Goal: Transaction & Acquisition: Purchase product/service

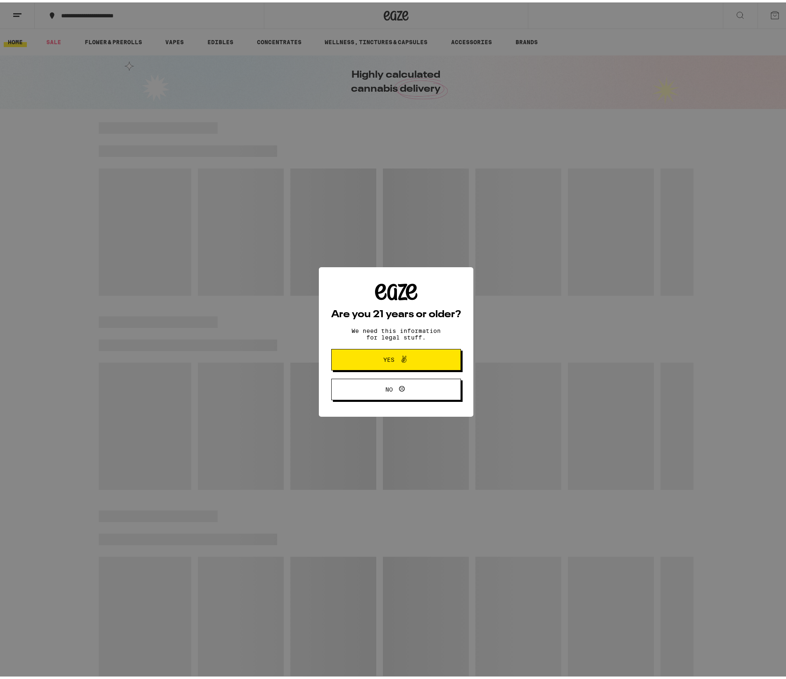
click at [400, 362] on span at bounding box center [404, 357] width 10 height 11
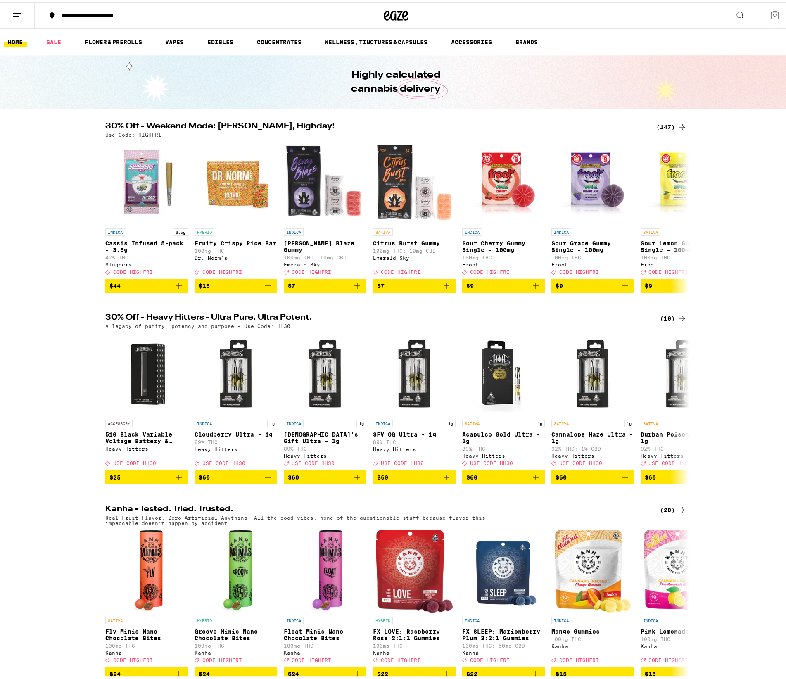
click at [90, 12] on div "**********" at bounding box center [153, 13] width 193 height 6
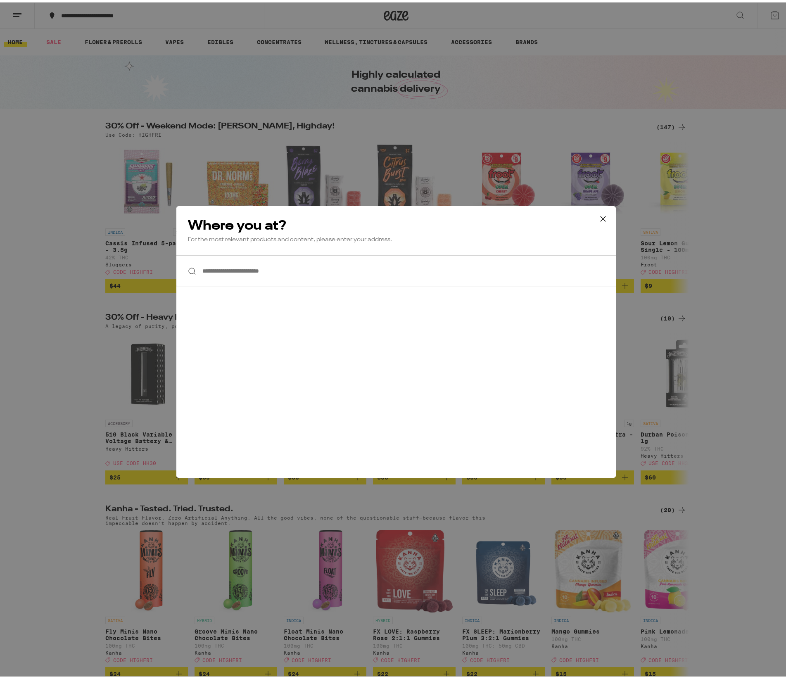
click at [258, 279] on input "**********" at bounding box center [395, 269] width 439 height 32
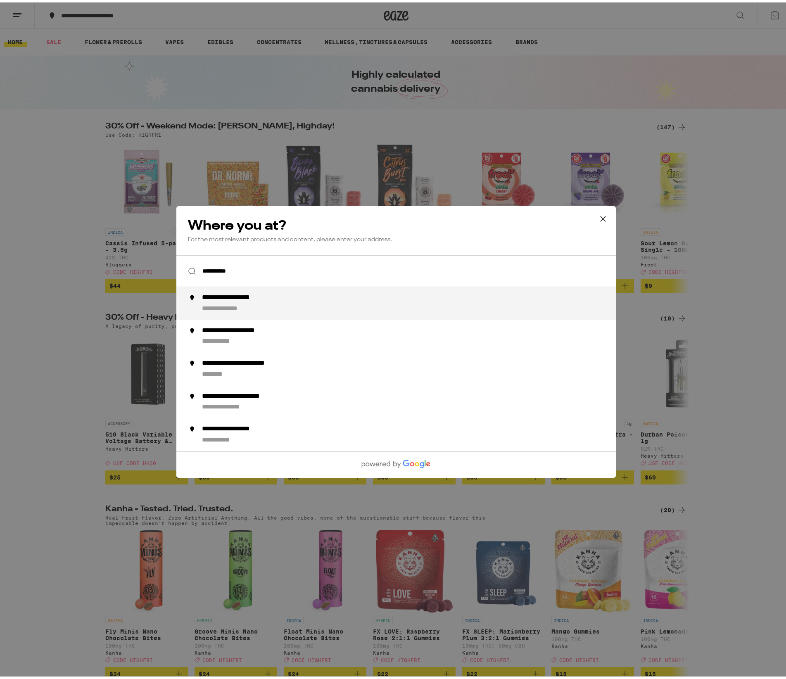
click at [262, 308] on div "**********" at bounding box center [412, 301] width 421 height 20
type input "**********"
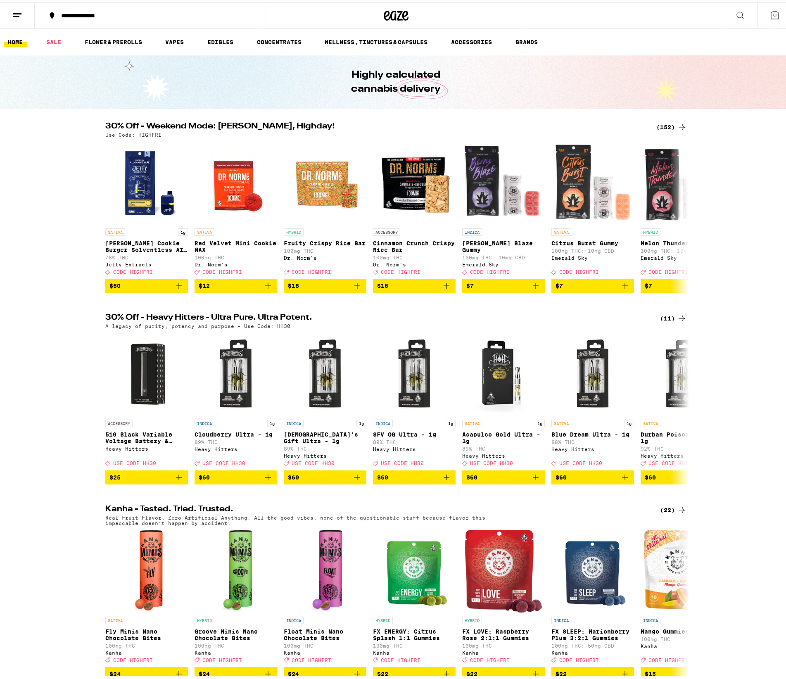
click at [660, 122] on div "(152)" at bounding box center [671, 125] width 31 height 10
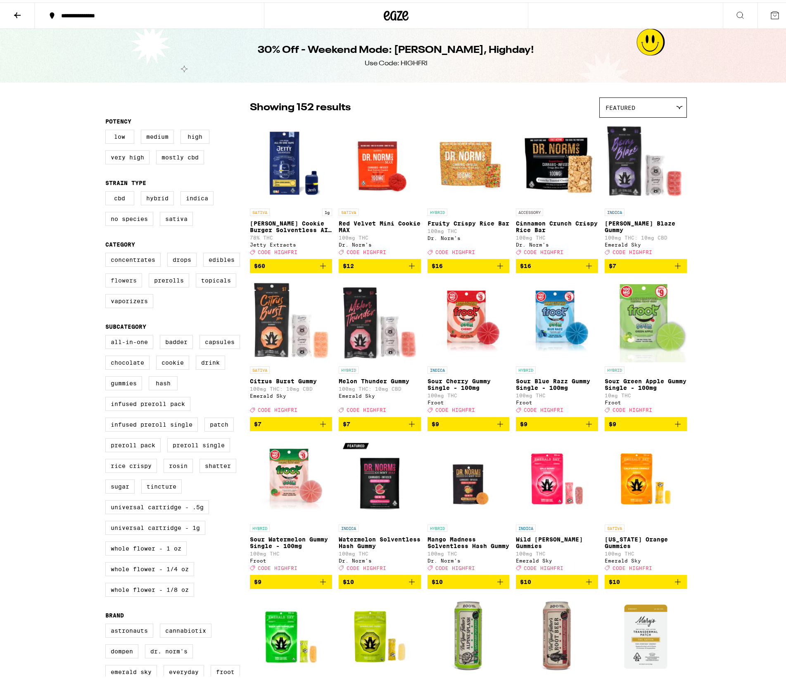
click at [120, 285] on label "Flowers" at bounding box center [123, 278] width 37 height 14
click at [107, 252] on input "Flowers" at bounding box center [107, 251] width 0 height 0
checkbox input "true"
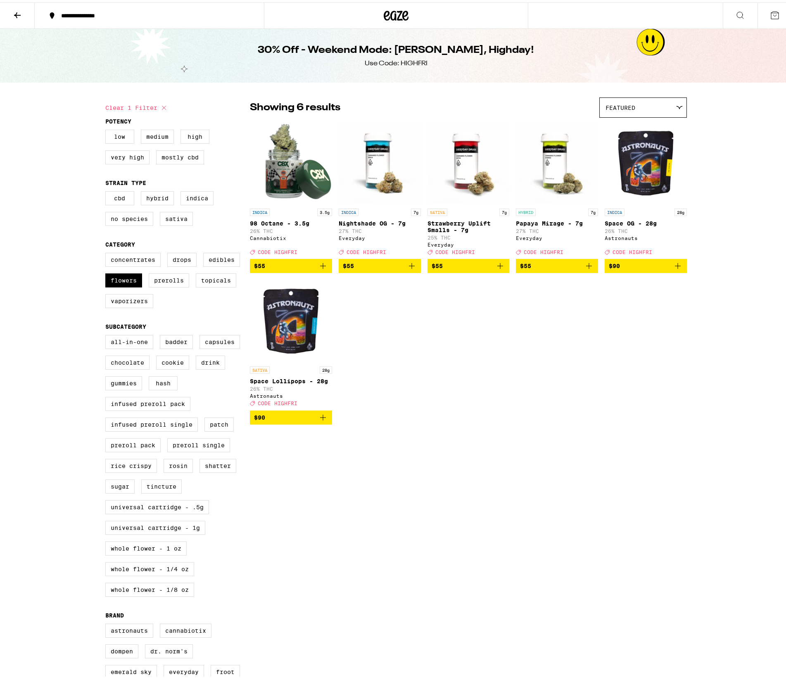
click at [293, 420] on span "$90" at bounding box center [291, 415] width 74 height 10
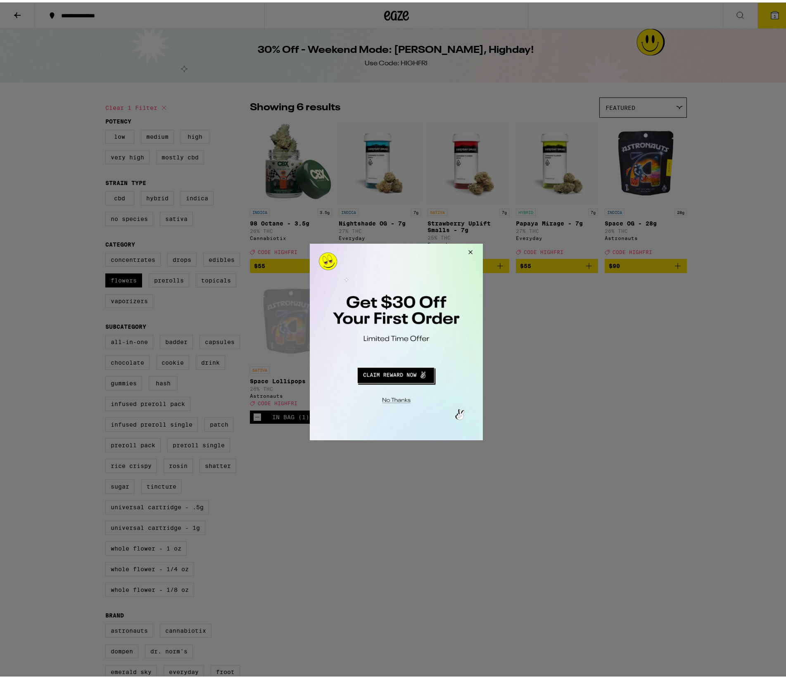
click at [395, 404] on button "Close Modal" at bounding box center [394, 399] width 168 height 13
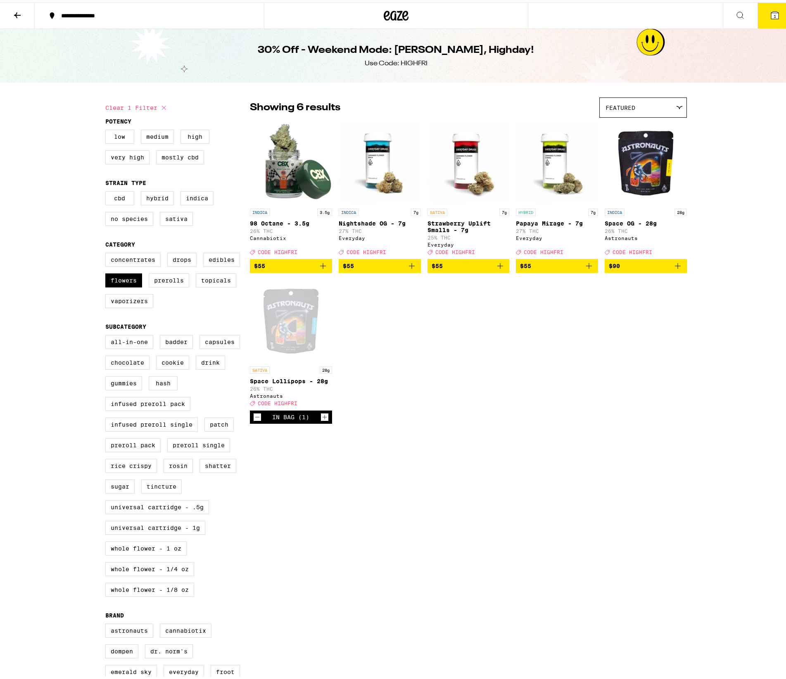
click at [771, 16] on icon at bounding box center [774, 12] width 7 height 7
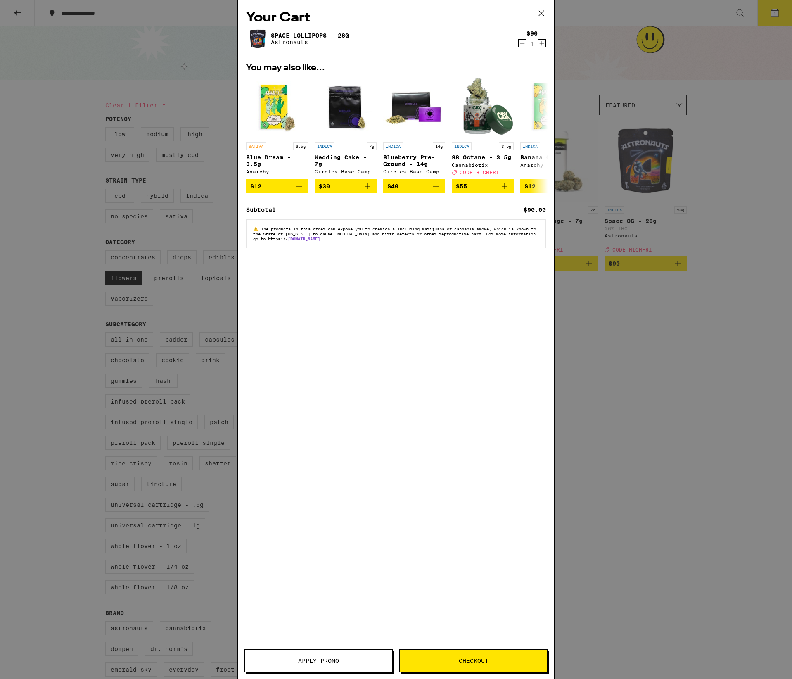
click at [350, 659] on span "Apply Promo" at bounding box center [318, 661] width 147 height 6
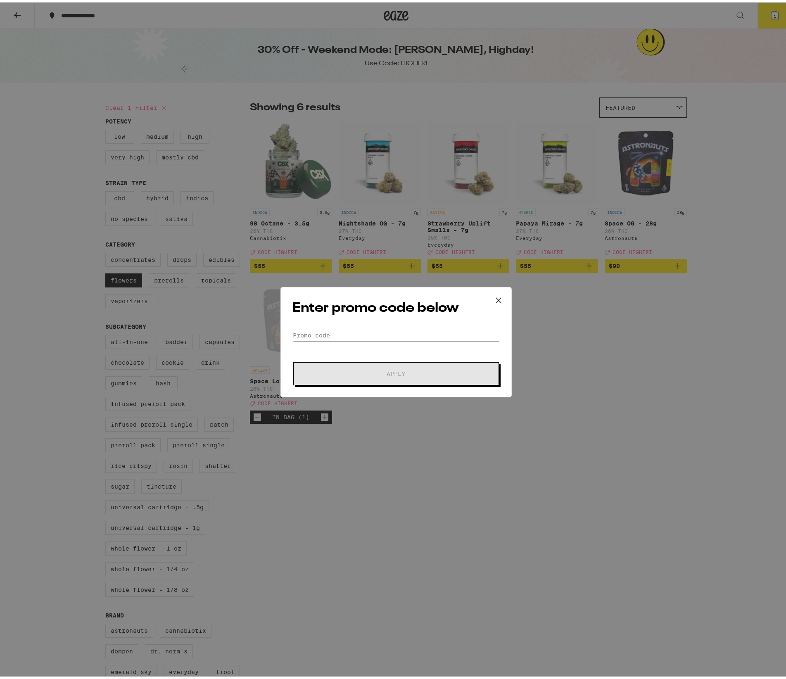
click at [328, 334] on input "Promo Code" at bounding box center [395, 333] width 207 height 12
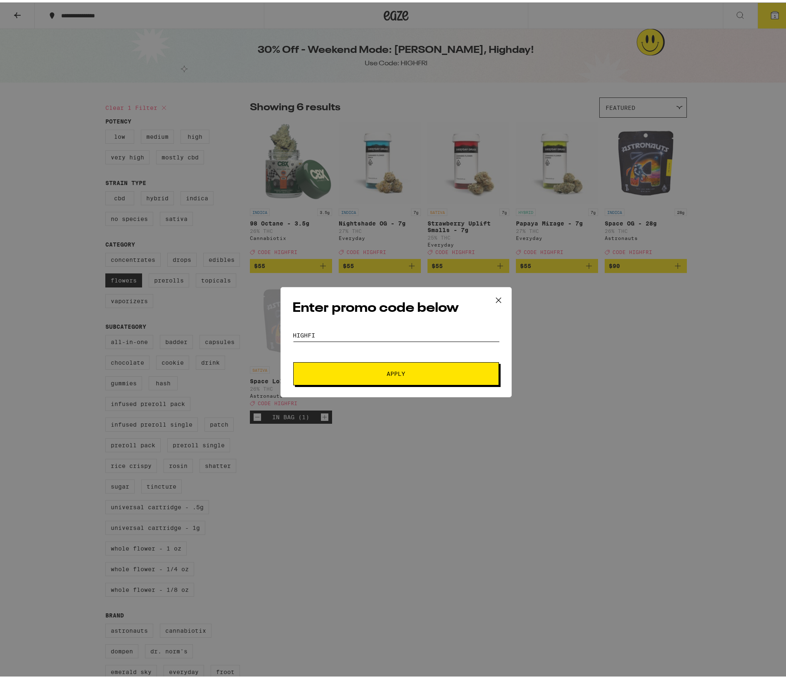
click at [293, 360] on button "Apply" at bounding box center [396, 371] width 206 height 23
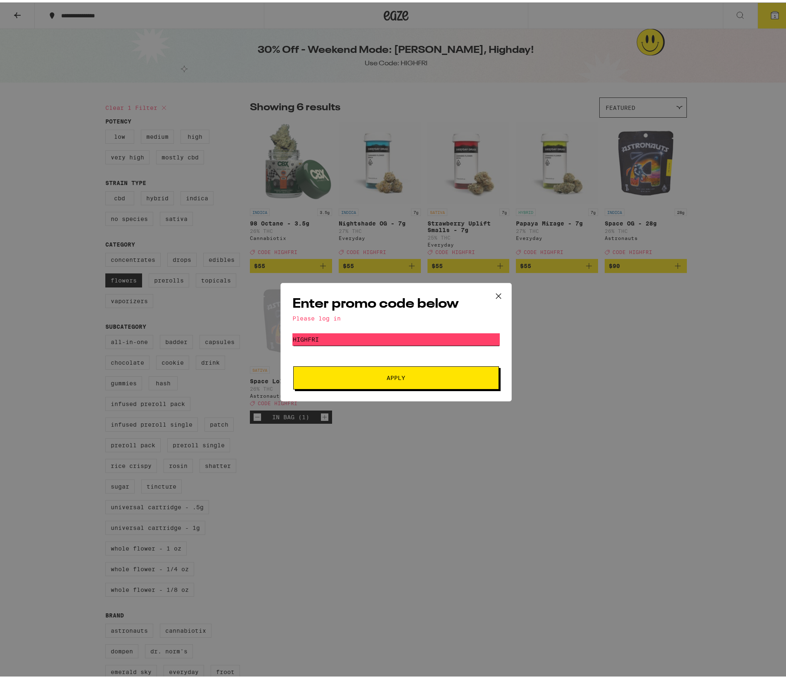
type input "highfri"
click at [293, 364] on button "Apply" at bounding box center [396, 375] width 206 height 23
click at [348, 376] on span "Apply" at bounding box center [396, 375] width 149 height 6
click at [337, 342] on input "highfri" at bounding box center [395, 337] width 207 height 12
click at [334, 341] on input "highfri" at bounding box center [395, 337] width 207 height 12
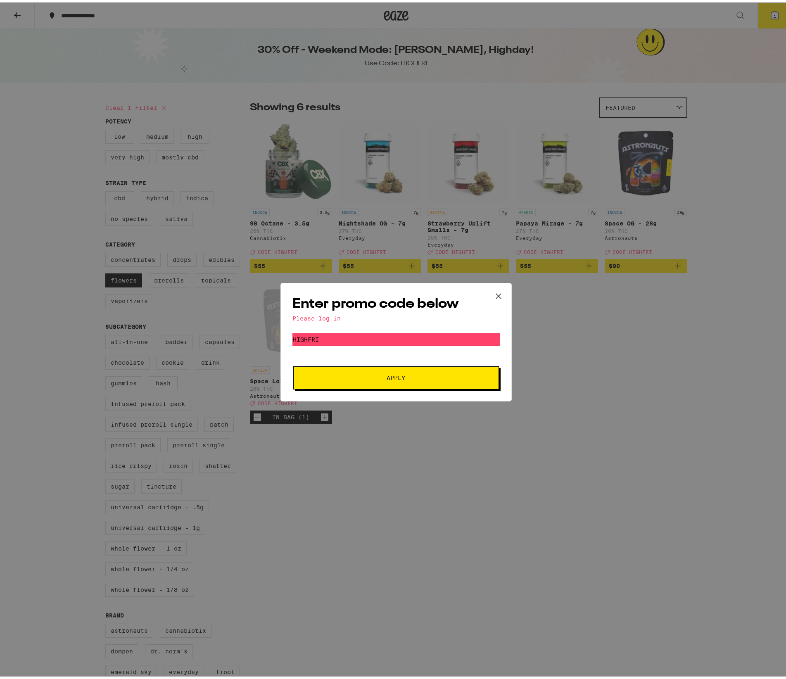
click at [335, 341] on input "highfri" at bounding box center [395, 337] width 207 height 12
click at [335, 341] on input "Promo Code" at bounding box center [395, 337] width 207 height 12
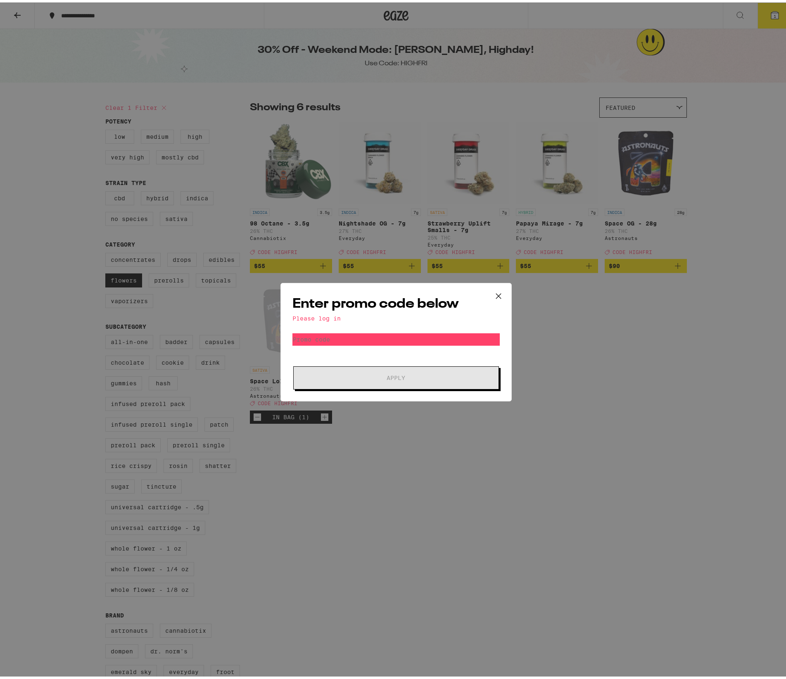
click at [492, 296] on icon at bounding box center [498, 293] width 12 height 12
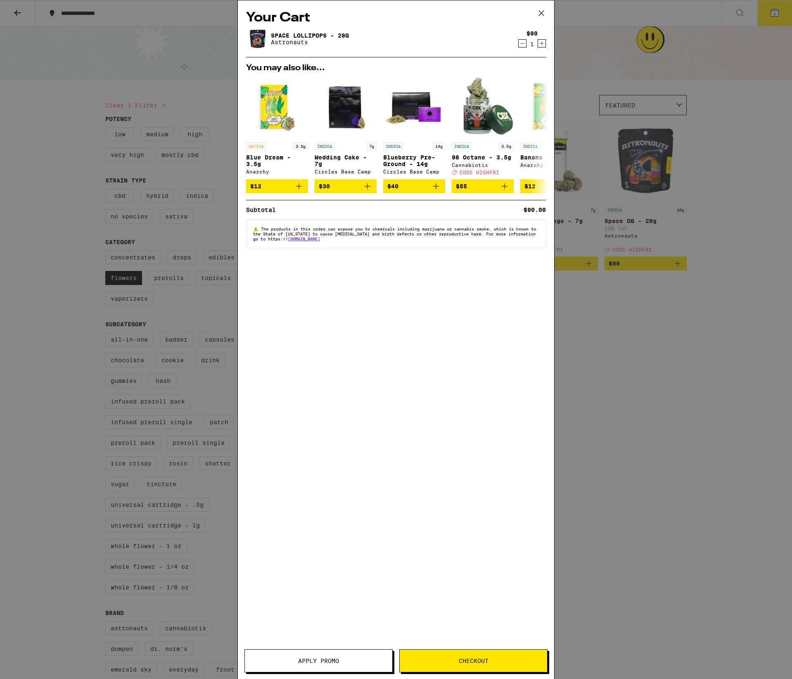
click at [430, 663] on span "Checkout" at bounding box center [473, 661] width 147 height 6
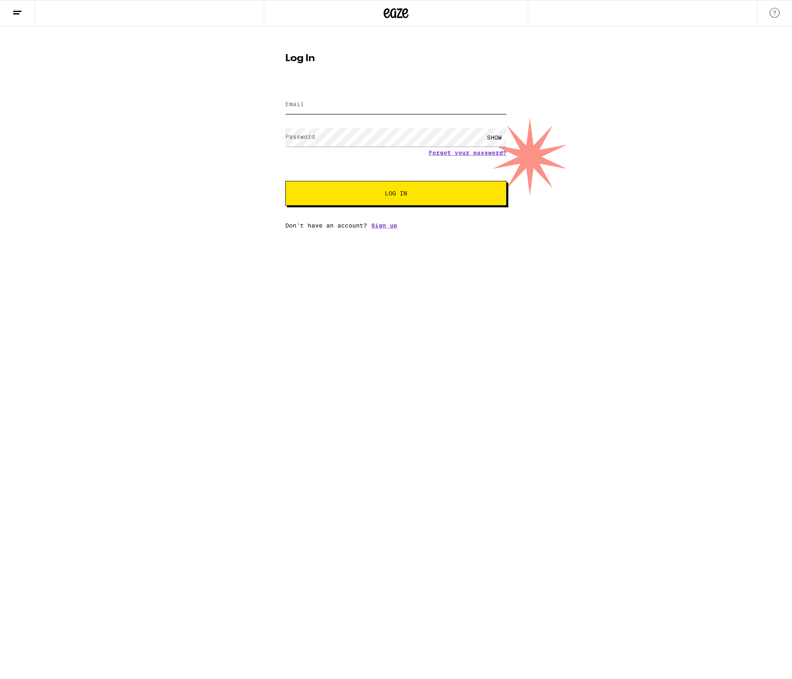
type input "[EMAIL_ADDRESS][PERSON_NAME][DOMAIN_NAME]"
click at [345, 192] on span "Log In" at bounding box center [396, 193] width 154 height 6
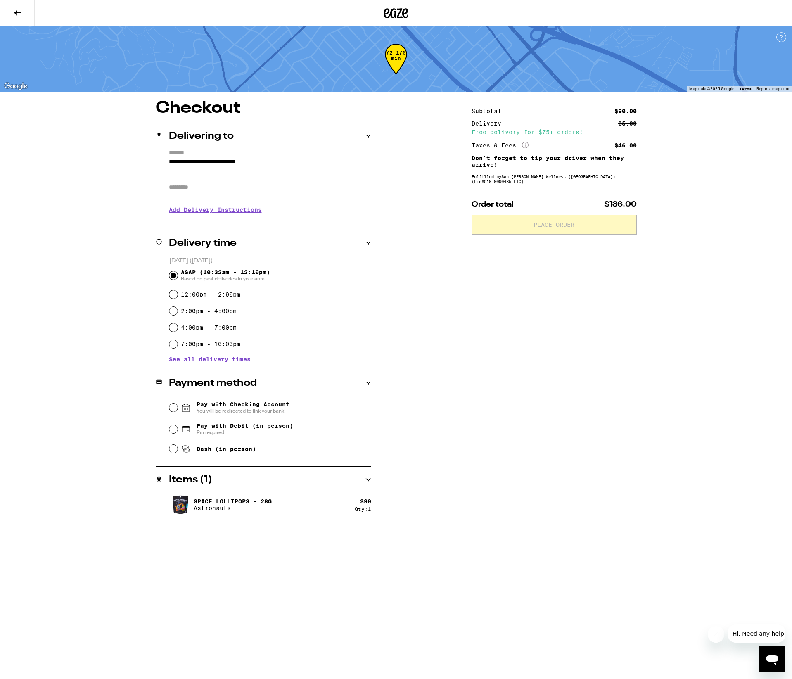
click at [14, 15] on icon at bounding box center [17, 13] width 10 height 10
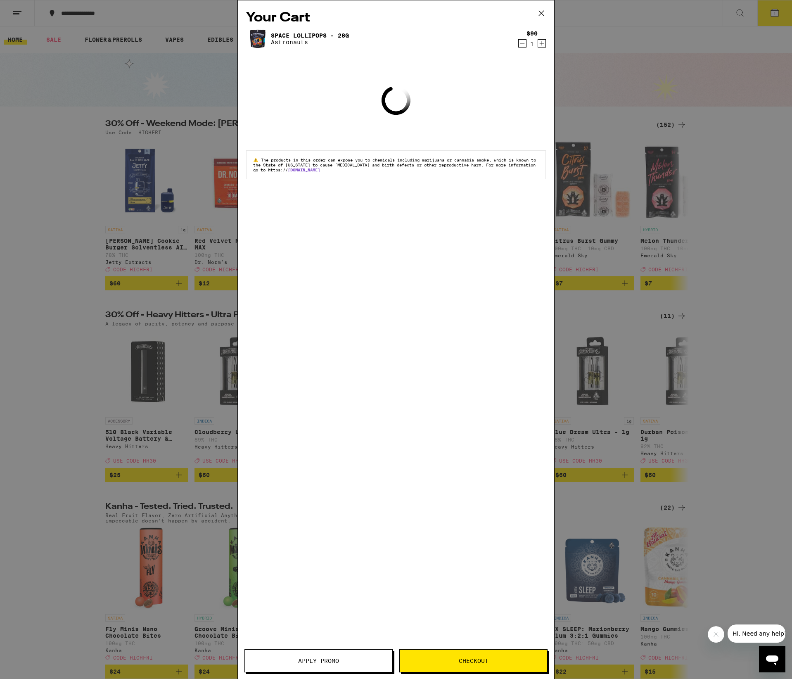
click at [331, 668] on button "Apply Promo" at bounding box center [318, 660] width 148 height 23
click at [325, 665] on button "Apply Promo" at bounding box center [318, 660] width 148 height 23
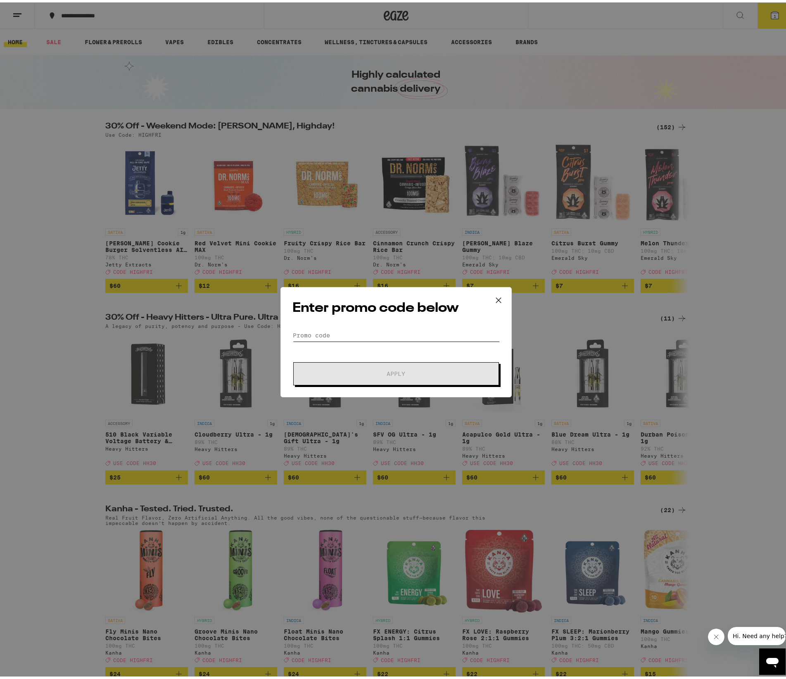
click at [327, 336] on input "Promo Code" at bounding box center [395, 333] width 207 height 12
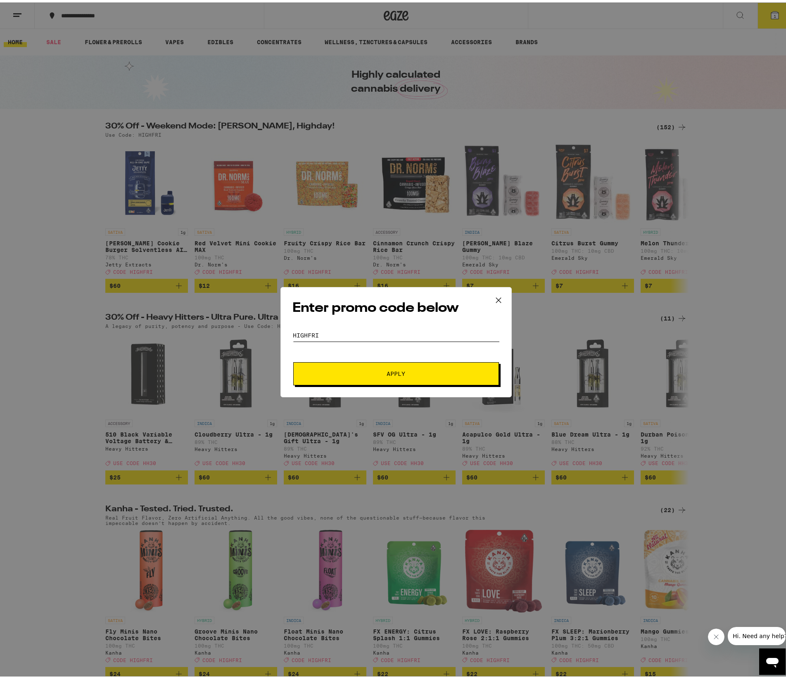
type input "highfri"
click at [293, 360] on button "Apply" at bounding box center [396, 371] width 206 height 23
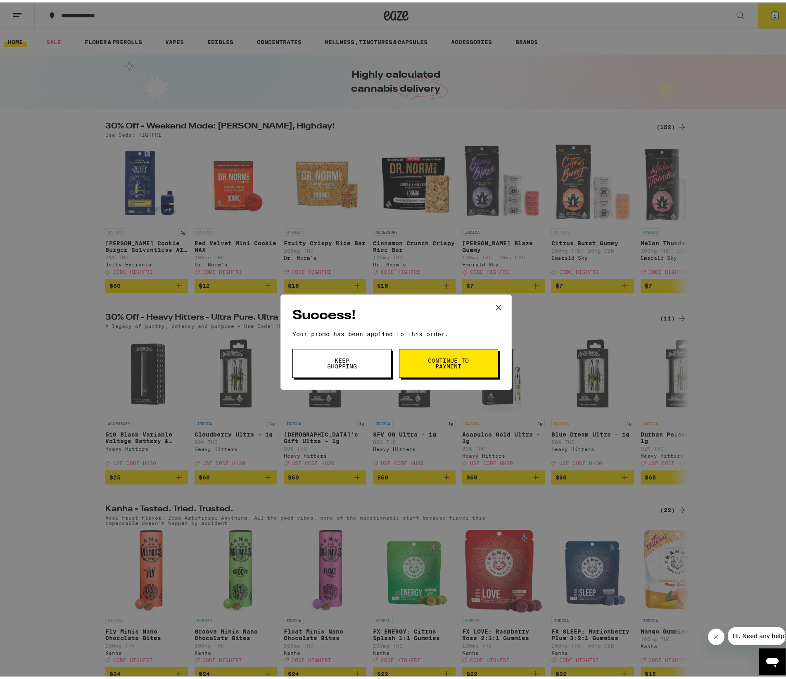
click at [446, 367] on span "Continue to payment" at bounding box center [448, 361] width 42 height 12
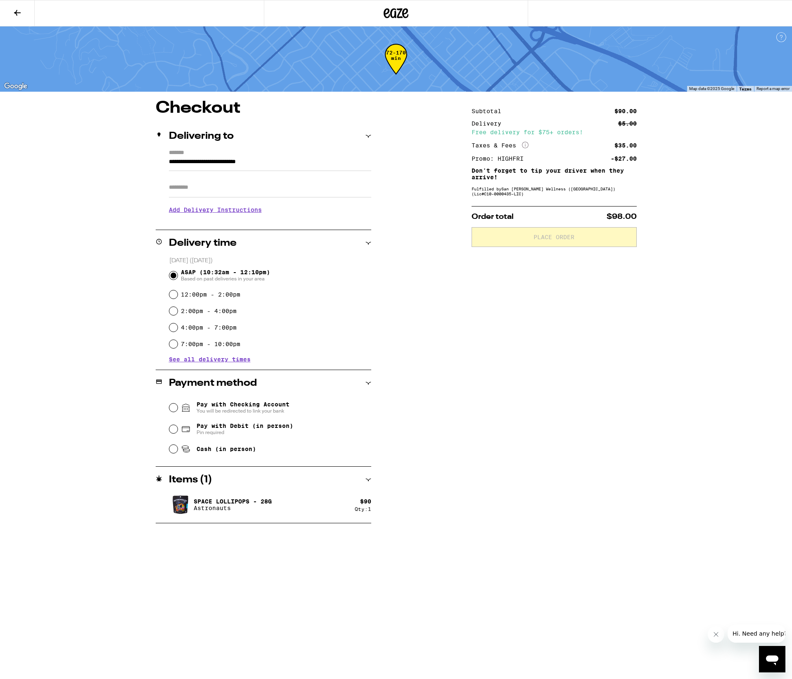
click at [161, 447] on div "Pay with Checking Account You will be redirected to link your bank Pay with Deb…" at bounding box center [263, 427] width 215 height 62
click at [183, 449] on icon at bounding box center [185, 447] width 6 height 4
click at [178, 451] on input "Cash (in person)" at bounding box center [173, 449] width 8 height 8
radio input "true"
click at [554, 240] on span "Place Order" at bounding box center [553, 237] width 41 height 6
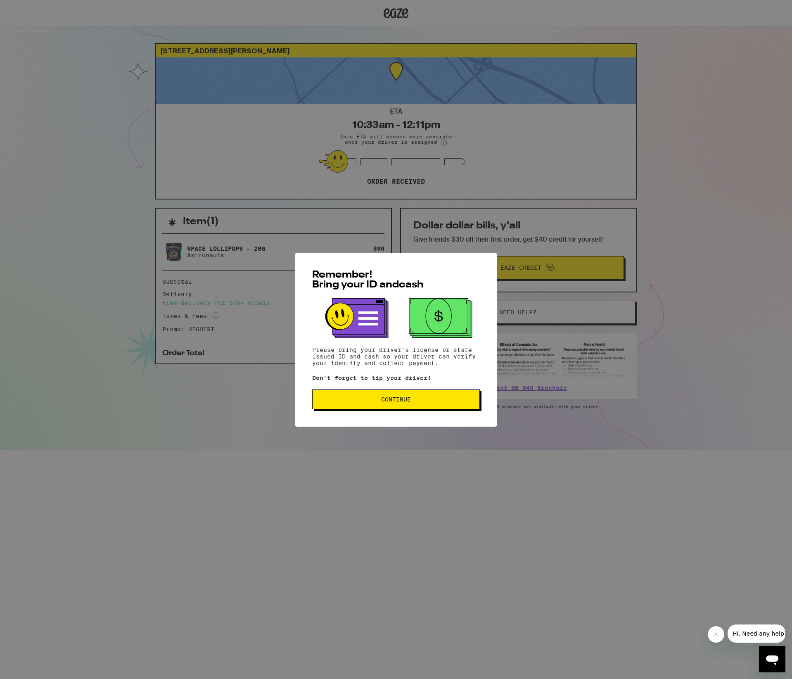
click at [384, 411] on div "Remember! Bring your ID and cash Please bring your driver's license or state is…" at bounding box center [396, 340] width 202 height 174
click at [386, 402] on span "Continue" at bounding box center [396, 399] width 30 height 6
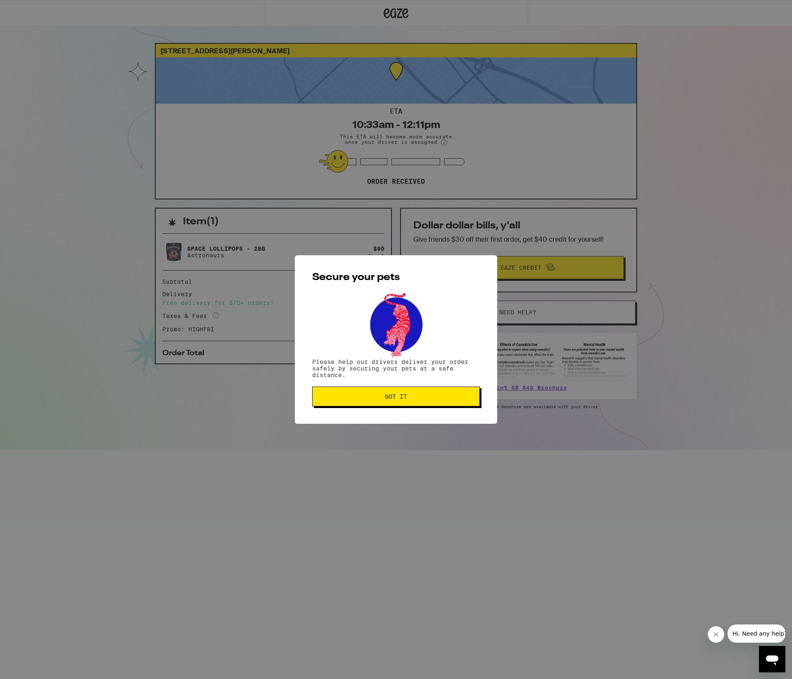
click at [376, 405] on button "Got it" at bounding box center [396, 396] width 168 height 20
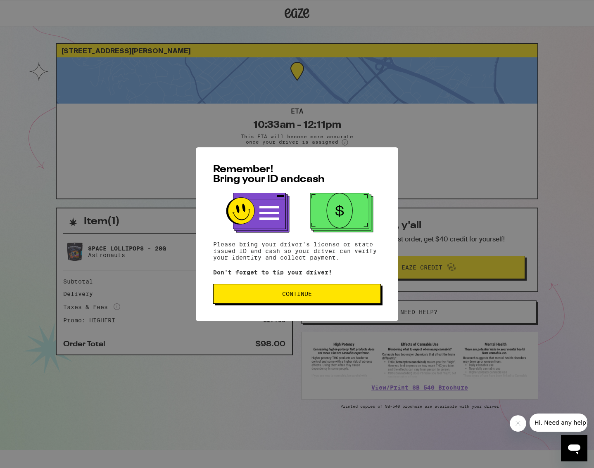
click at [260, 304] on button "Continue" at bounding box center [297, 294] width 168 height 20
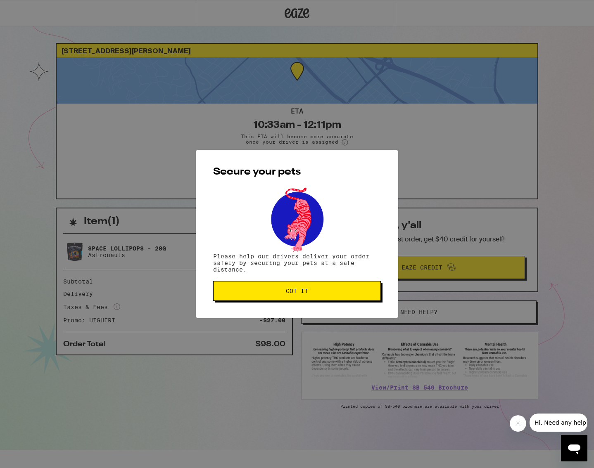
click at [232, 294] on span "Got it" at bounding box center [297, 291] width 154 height 6
